Goal: Task Accomplishment & Management: Manage account settings

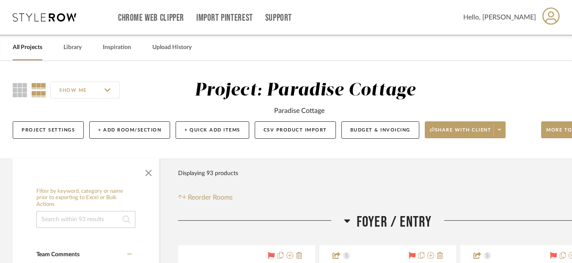
click at [36, 50] on link "All Projects" at bounding box center [28, 47] width 30 height 11
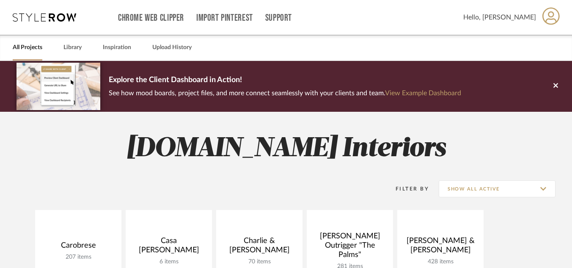
scroll to position [139, 0]
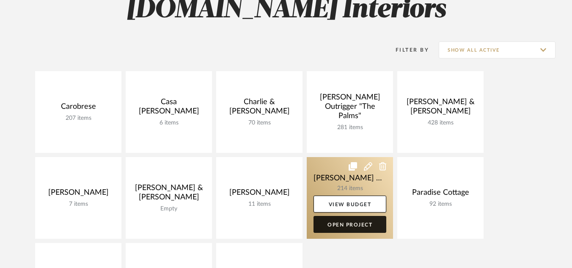
click at [327, 221] on link "Open Project" at bounding box center [350, 224] width 73 height 17
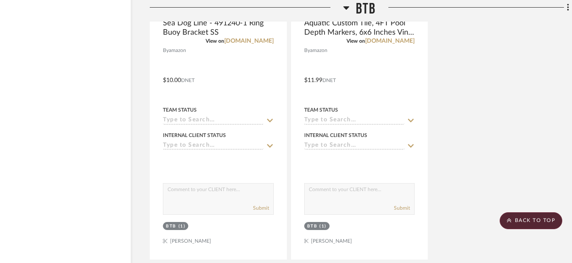
scroll to position [10972, 28]
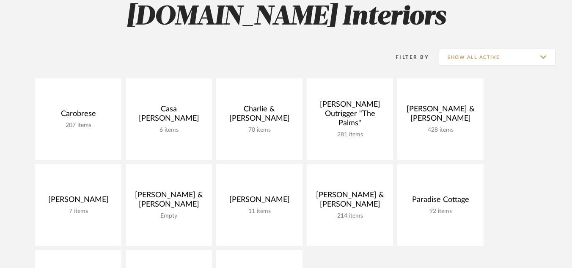
scroll to position [129, 0]
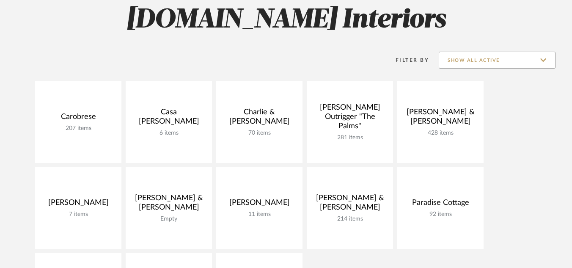
click at [544, 60] on input "Show All Active" at bounding box center [497, 60] width 117 height 17
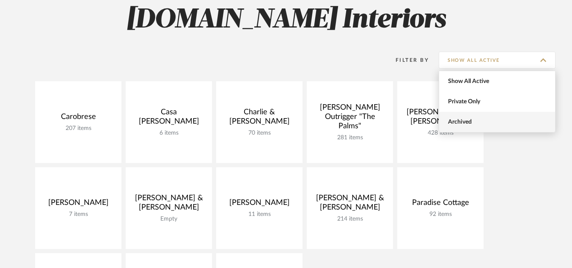
click at [491, 114] on span "Archived" at bounding box center [498, 122] width 116 height 20
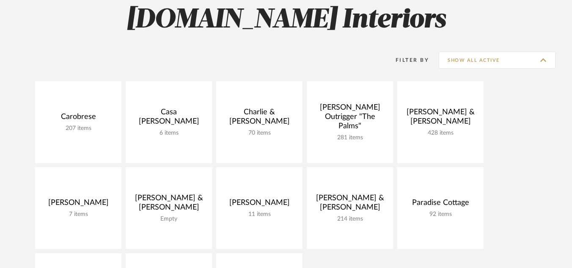
type input "Archived"
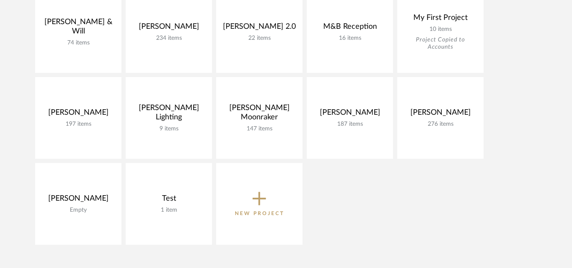
scroll to position [478, 0]
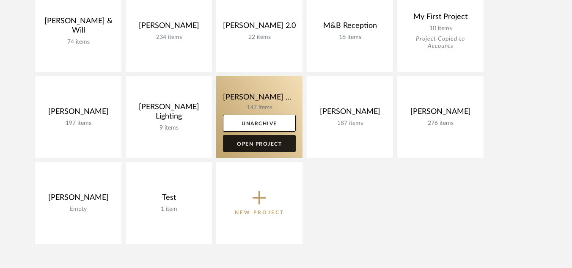
click at [241, 144] on link "Open Project" at bounding box center [259, 143] width 73 height 17
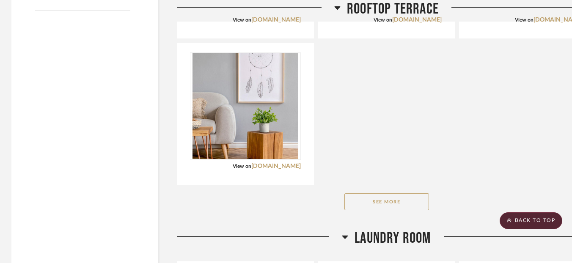
scroll to position [1189, 1]
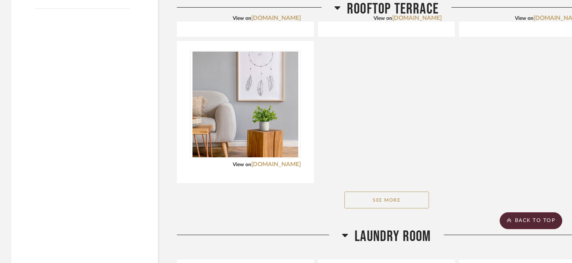
click at [387, 199] on button "See More" at bounding box center [387, 200] width 85 height 17
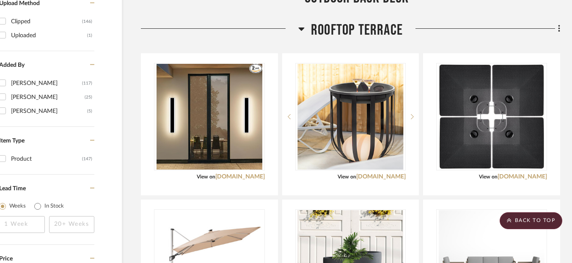
scroll to position [885, 37]
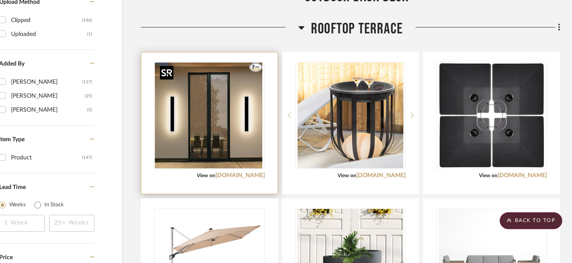
click at [261, 139] on img "0" at bounding box center [208, 116] width 106 height 106
click at [242, 147] on img "0" at bounding box center [210, 116] width 106 height 106
click at [199, 119] on img "0" at bounding box center [210, 116] width 106 height 106
click at [217, 157] on img "0" at bounding box center [210, 116] width 106 height 106
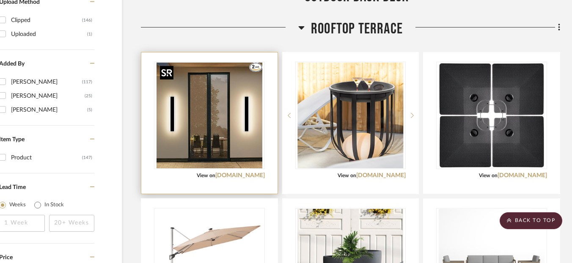
click at [217, 157] on img "0" at bounding box center [210, 116] width 106 height 106
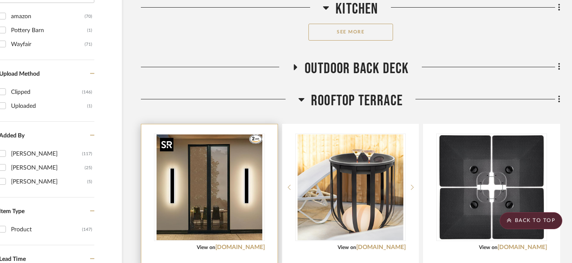
scroll to position [812, 37]
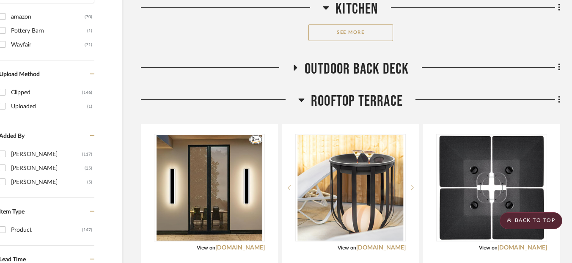
click at [297, 67] on icon at bounding box center [295, 68] width 3 height 6
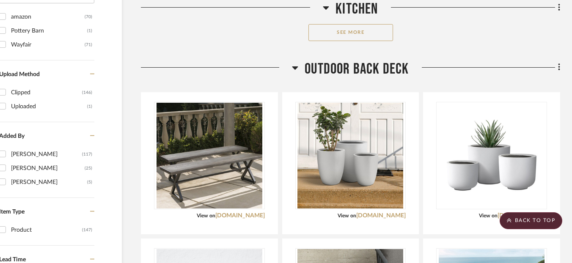
click at [297, 67] on icon at bounding box center [296, 67] width 6 height 3
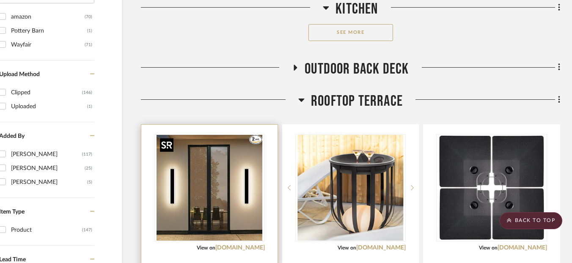
click at [225, 183] on img "0" at bounding box center [210, 188] width 106 height 106
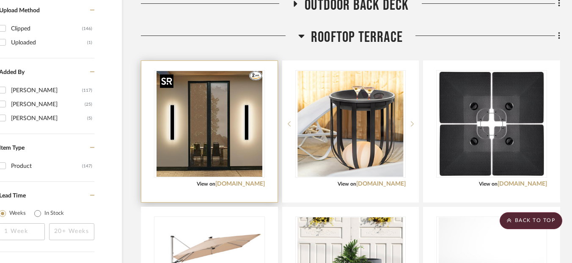
scroll to position [879, 37]
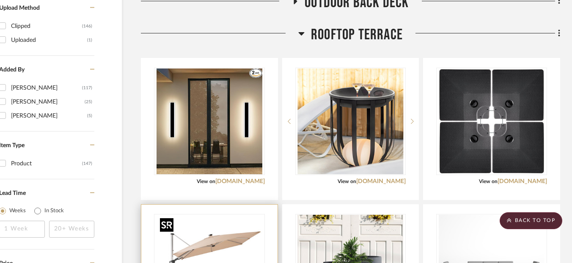
click at [225, 238] on img "0" at bounding box center [210, 268] width 106 height 106
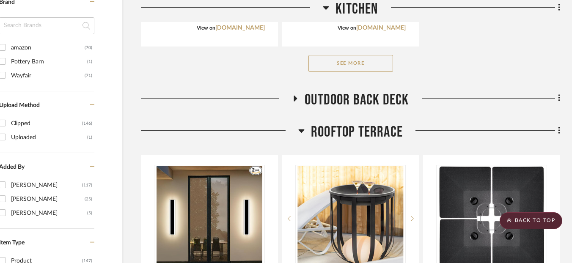
scroll to position [763, 37]
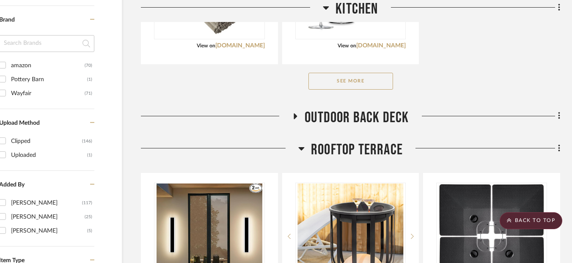
click at [225, 238] on img "0" at bounding box center [210, 237] width 106 height 106
click at [219, 217] on img "0" at bounding box center [210, 237] width 106 height 106
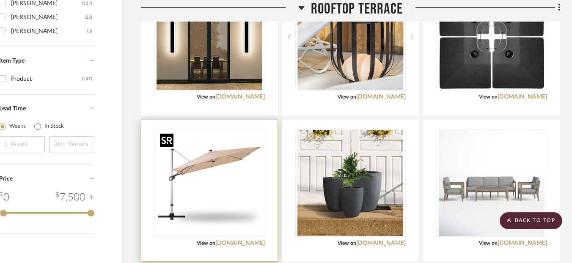
scroll to position [963, 37]
click at [219, 217] on img "0" at bounding box center [210, 183] width 106 height 106
click at [218, 218] on img "0" at bounding box center [210, 183] width 106 height 106
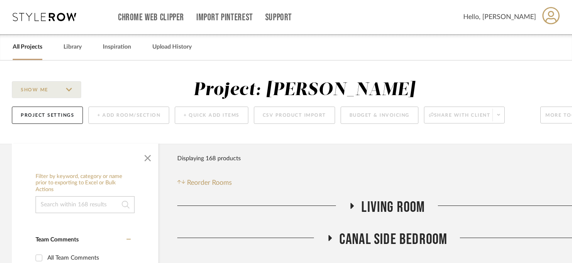
scroll to position [0, 1]
click at [69, 112] on button "Project Settings" at bounding box center [47, 115] width 71 height 17
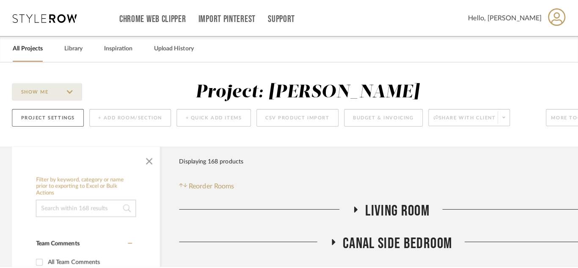
scroll to position [0, 0]
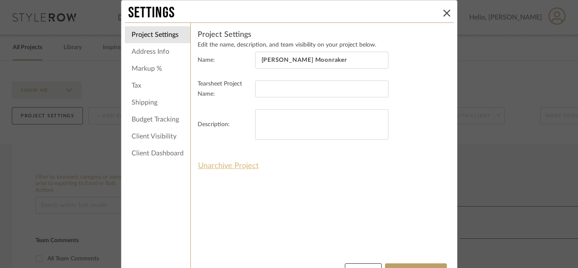
click at [218, 163] on button "Unarchive Project" at bounding box center [228, 166] width 61 height 14
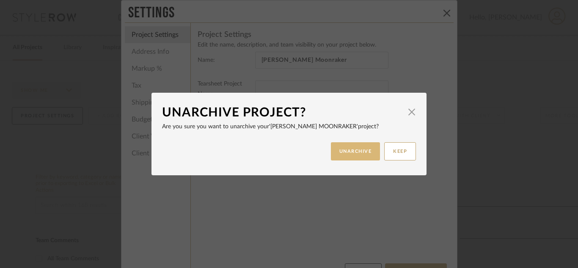
click at [340, 149] on button "UNARCHIVE" at bounding box center [356, 151] width 50 height 18
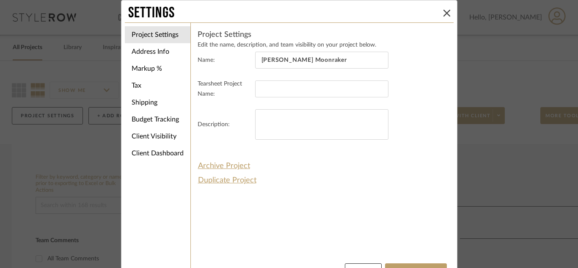
scroll to position [23, 0]
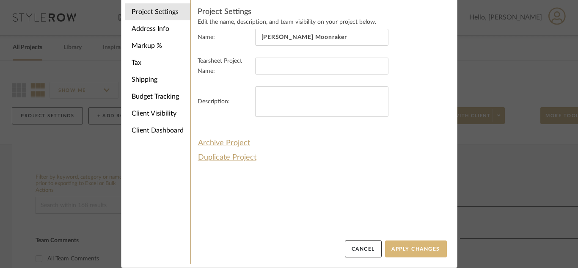
click at [414, 251] on button "Apply Changes" at bounding box center [416, 249] width 62 height 17
click at [415, 248] on button "Apply Changes" at bounding box center [416, 249] width 62 height 17
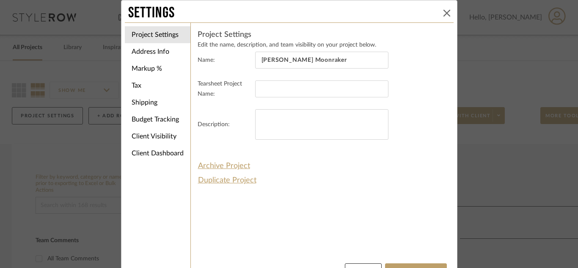
click at [442, 17] on button at bounding box center [447, 13] width 10 height 10
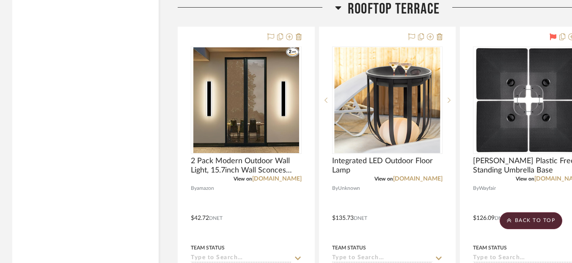
scroll to position [1597, 0]
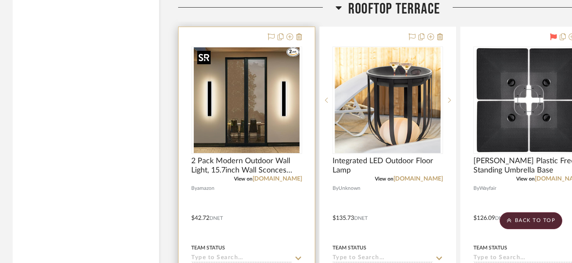
click at [266, 124] on img "0" at bounding box center [247, 100] width 106 height 106
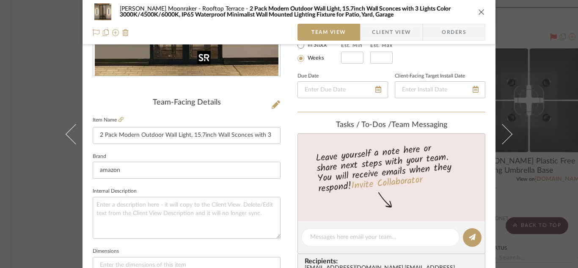
scroll to position [169, 0]
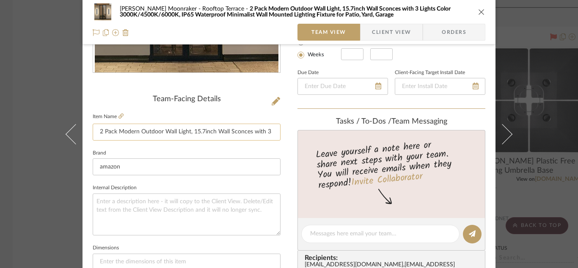
click at [264, 125] on input "2 Pack Modern Outdoor Wall Light, 15.7inch Wall Sconces with 3 Lights Color 300…" at bounding box center [187, 132] width 188 height 17
click at [119, 115] on icon at bounding box center [121, 115] width 5 height 5
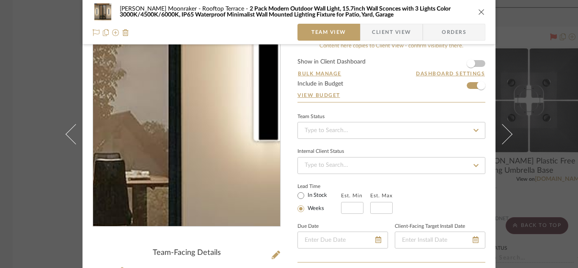
scroll to position [0, 0]
